Goal: Task Accomplishment & Management: Complete application form

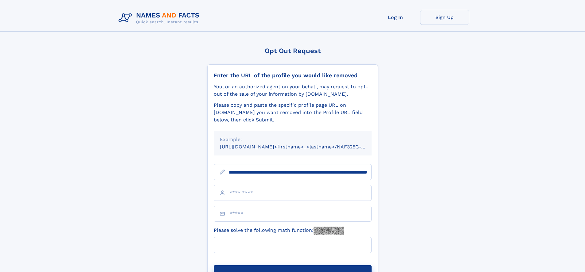
scroll to position [0, 71]
type input "**********"
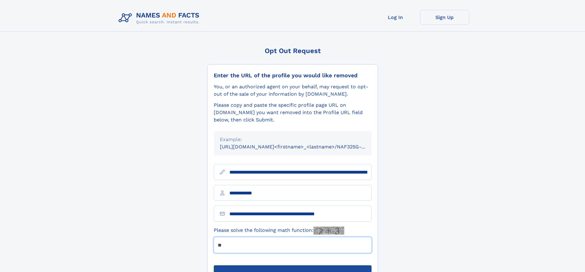
type input "**"
click at [292, 266] on button "Submit Opt Out Request" at bounding box center [293, 276] width 158 height 20
